Goal: Information Seeking & Learning: Learn about a topic

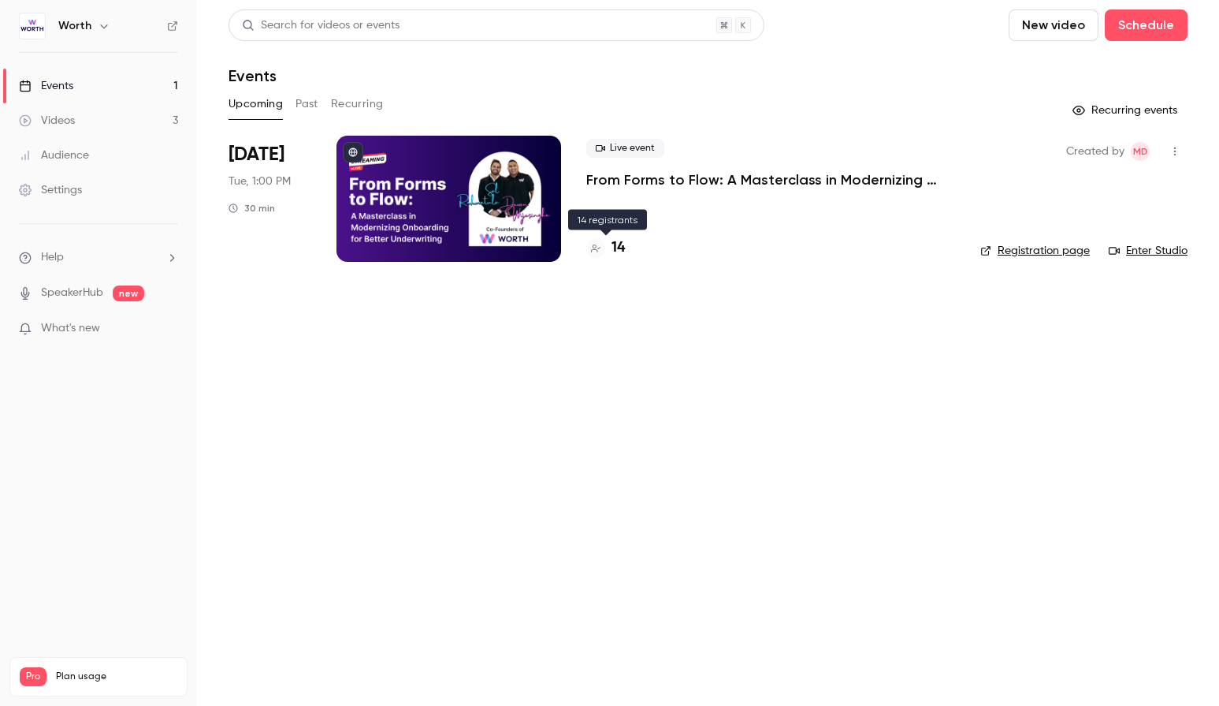
click at [612, 246] on h4 "14" at bounding box center [618, 247] width 13 height 21
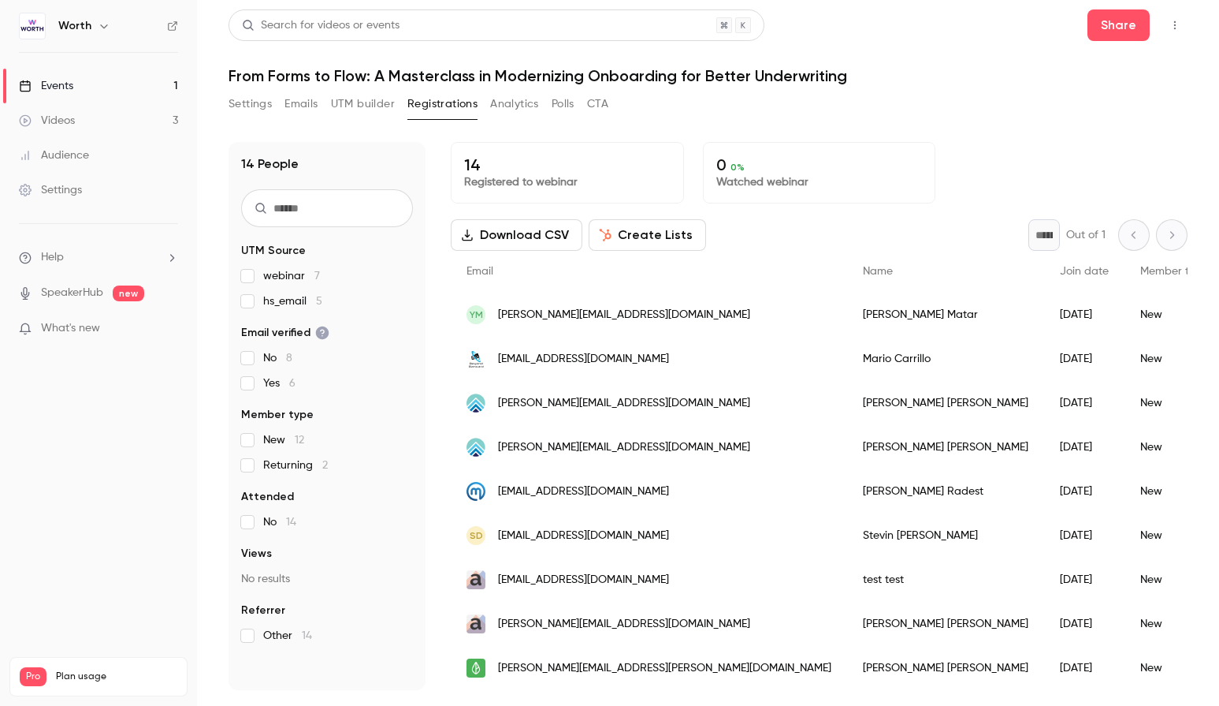
click at [658, 136] on div "14 People UTM Source webinar 7 hs_email 5 Email verified No 8 Yes 6 Member type…" at bounding box center [708, 406] width 959 height 567
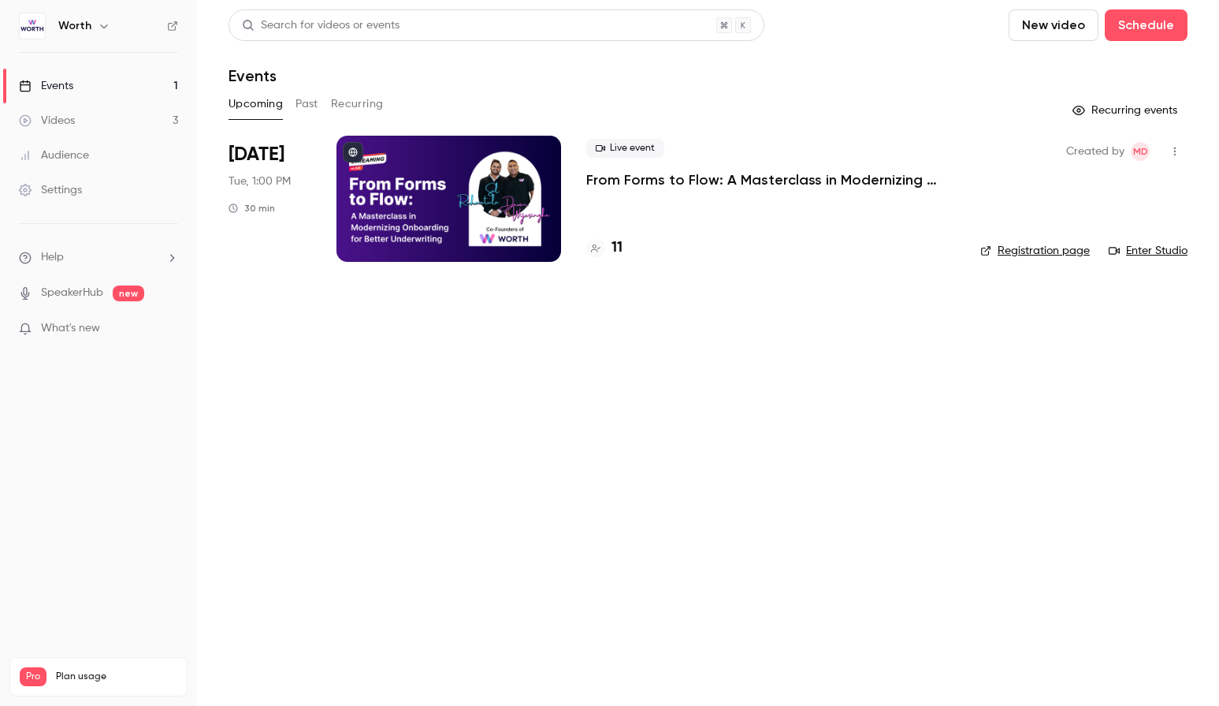
click at [719, 323] on main "Search for videos or events New video Schedule Events Upcoming Past Recurring R…" at bounding box center [708, 353] width 1022 height 706
